Goal: Navigation & Orientation: Find specific page/section

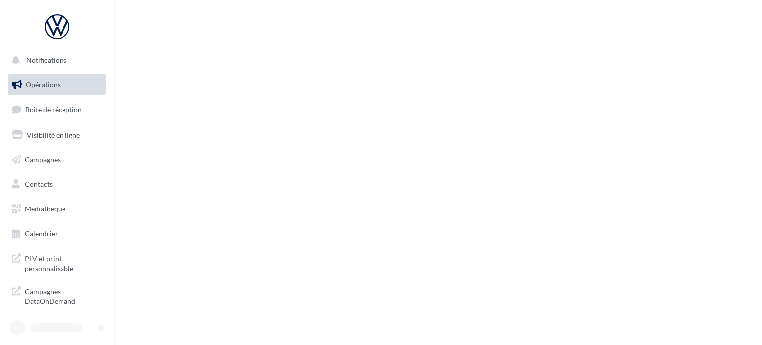
click at [75, 95] on link "Opérations" at bounding box center [57, 84] width 102 height 21
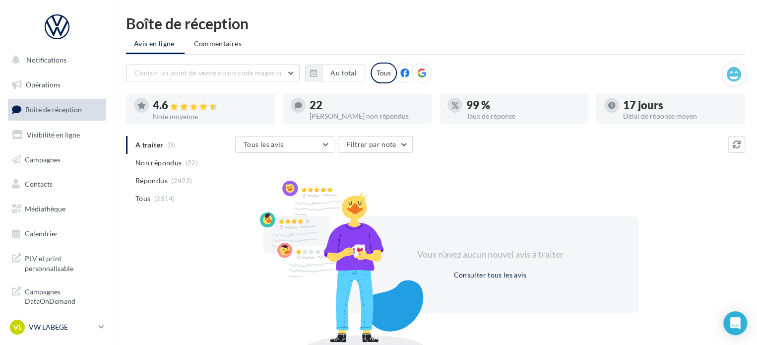
click at [64, 327] on p "VW LABEGE" at bounding box center [62, 327] width 66 height 10
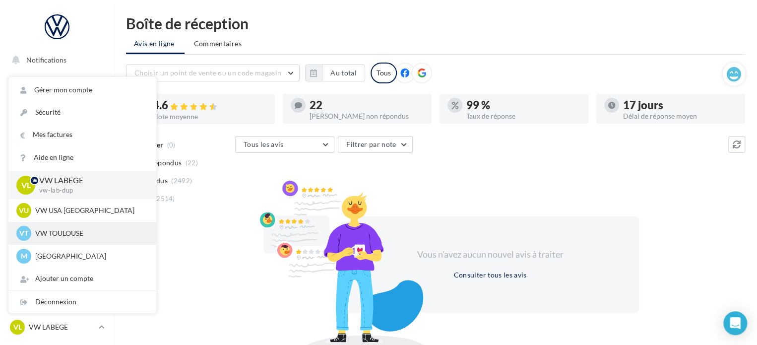
click at [87, 237] on p "VW TOULOUSE" at bounding box center [89, 233] width 109 height 10
